Goal: Contribute content

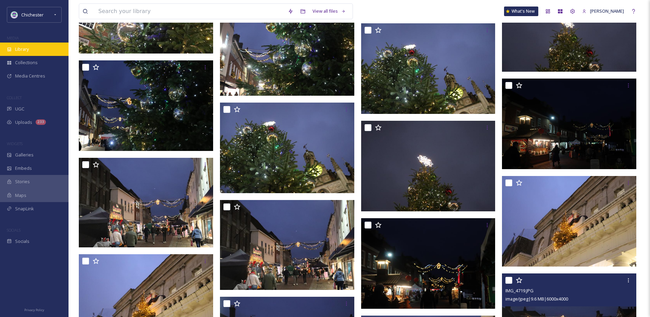
scroll to position [3701, 0]
click at [44, 54] on div "Library" at bounding box center [34, 48] width 69 height 13
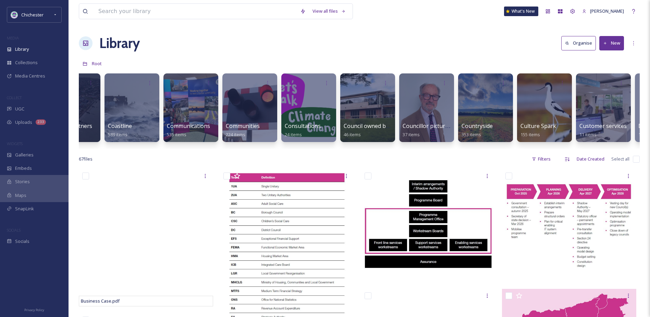
scroll to position [0, 340]
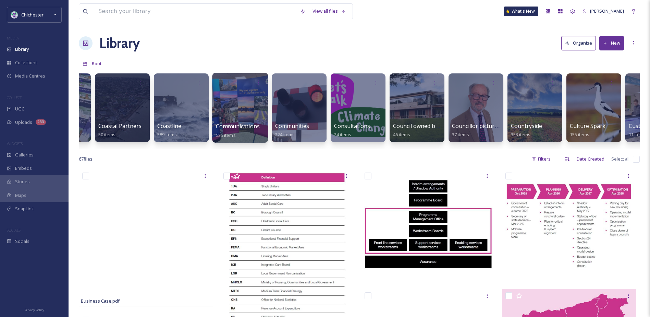
click at [241, 128] on span "Communications" at bounding box center [238, 126] width 44 height 8
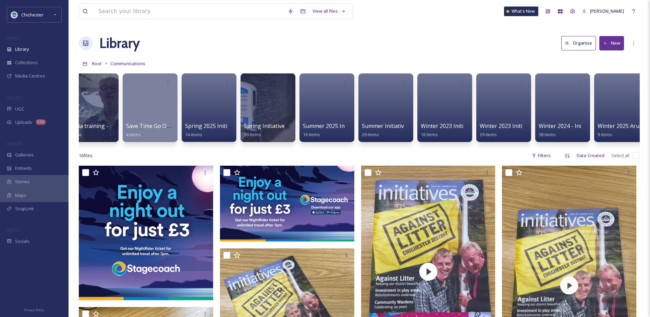
scroll to position [0, 972]
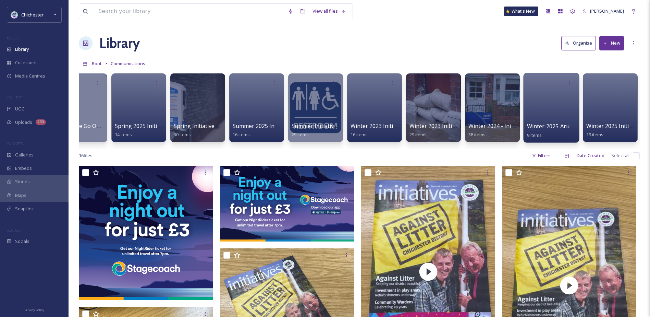
click at [555, 109] on div at bounding box center [551, 108] width 56 height 70
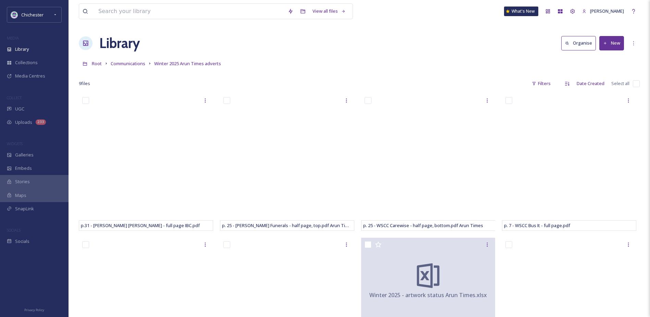
click at [621, 44] on button "New" at bounding box center [611, 43] width 25 height 14
click at [604, 61] on span "File Upload" at bounding box center [608, 59] width 23 height 7
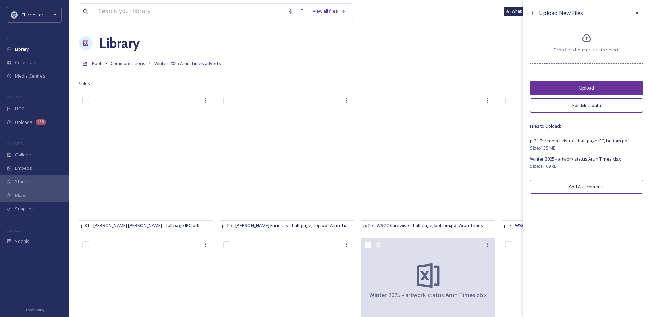
click at [590, 87] on button "Upload" at bounding box center [586, 88] width 113 height 14
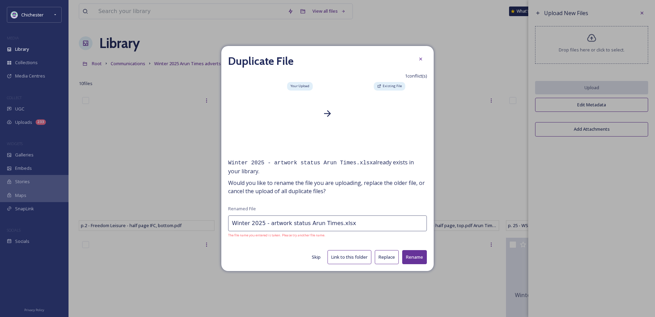
click at [383, 251] on button "Replace" at bounding box center [387, 257] width 24 height 14
